Goal: Find specific page/section: Find specific page/section

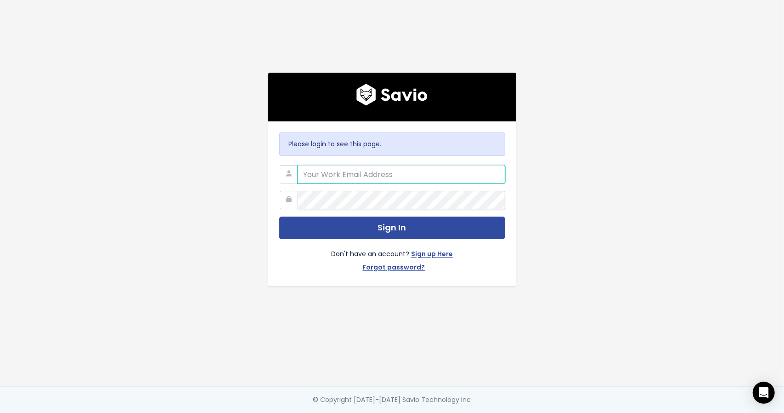
type input "Aleksandar.mitkic@iterro.com"
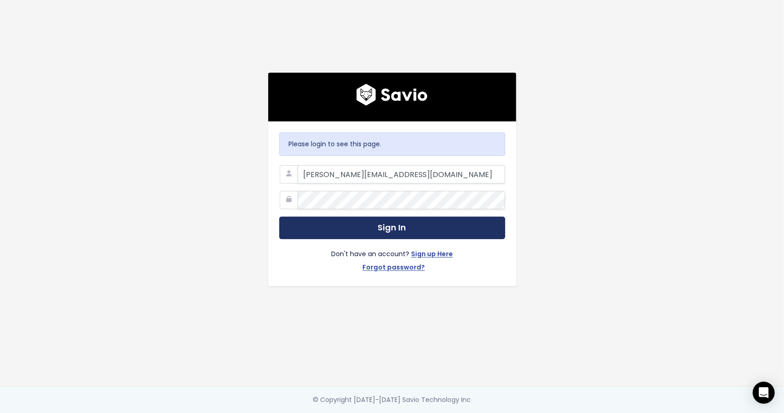
drag, startPoint x: 394, startPoint y: 226, endPoint x: 287, endPoint y: 231, distance: 107.1
click at [391, 226] on button "Sign In" at bounding box center [392, 227] width 226 height 23
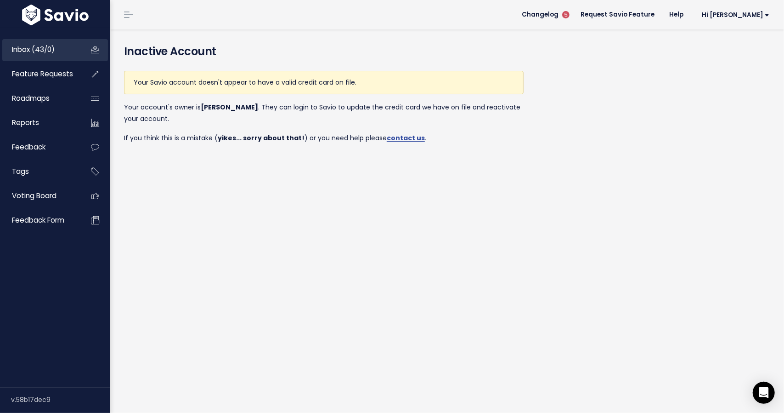
click at [37, 50] on span "Inbox (43/0)" at bounding box center [33, 50] width 43 height 10
click at [559, 18] on span "Changelog" at bounding box center [540, 14] width 37 height 6
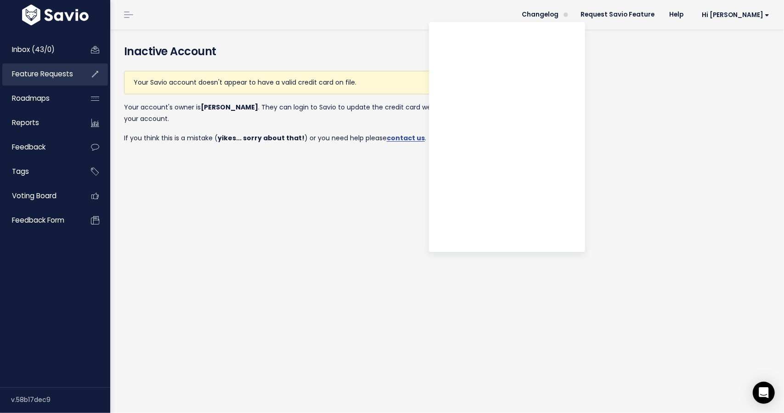
click at [53, 75] on span "Feature Requests" at bounding box center [42, 74] width 61 height 10
